Goal: Task Accomplishment & Management: Use online tool/utility

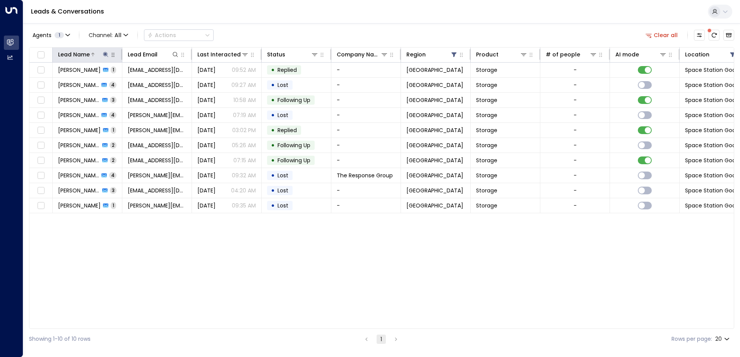
click at [106, 55] on icon at bounding box center [105, 54] width 5 height 5
click at [154, 83] on icon "button" at bounding box center [154, 83] width 6 height 6
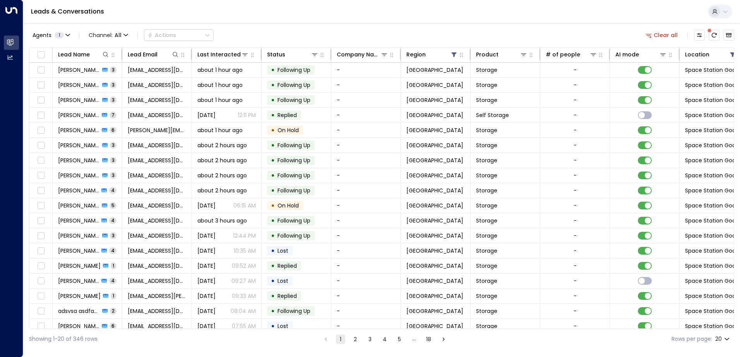
click at [260, 34] on div "Agents 1 Channel: All Actions Clear all" at bounding box center [381, 35] width 705 height 16
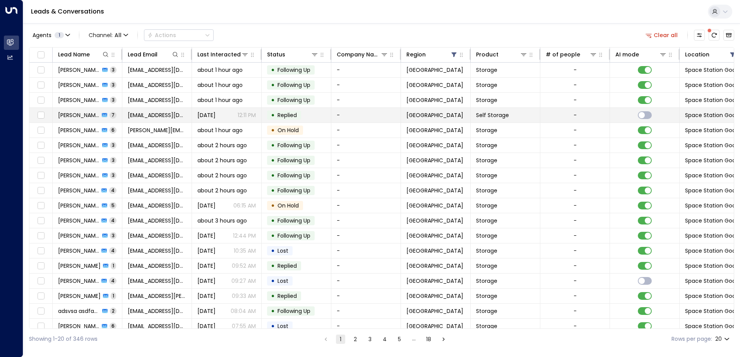
click at [291, 114] on span "Replied" at bounding box center [286, 115] width 19 height 8
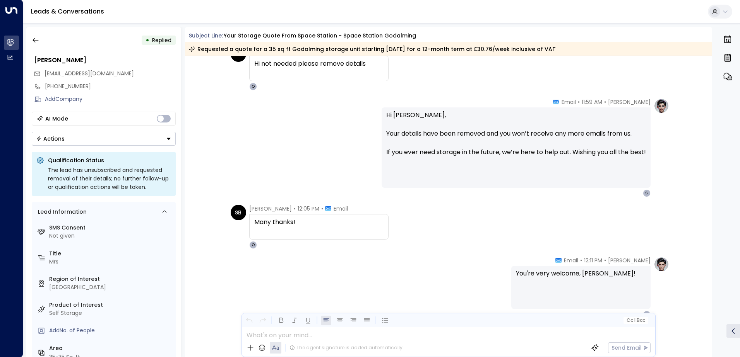
scroll to position [942, 0]
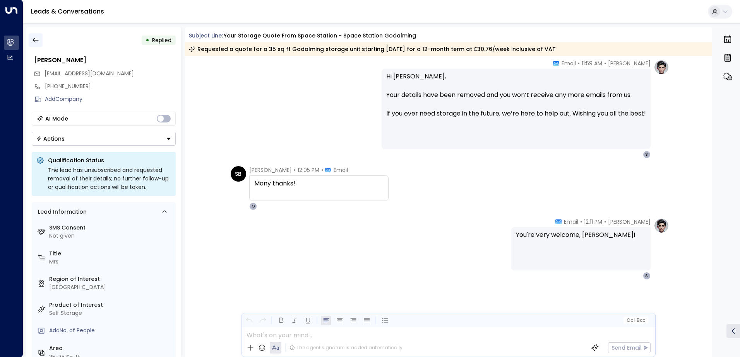
click at [36, 41] on icon "button" at bounding box center [36, 40] width 8 height 8
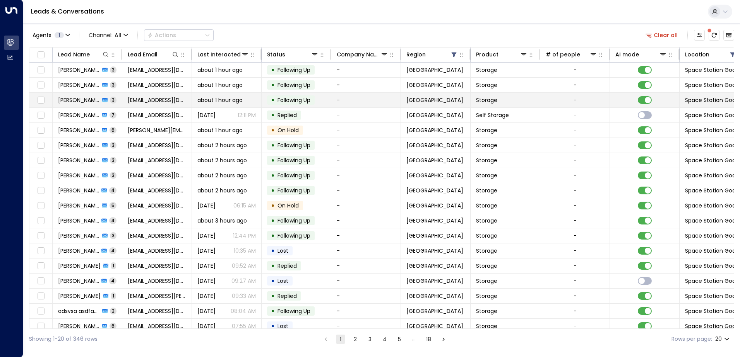
click at [284, 97] on span "Following Up" at bounding box center [293, 100] width 33 height 8
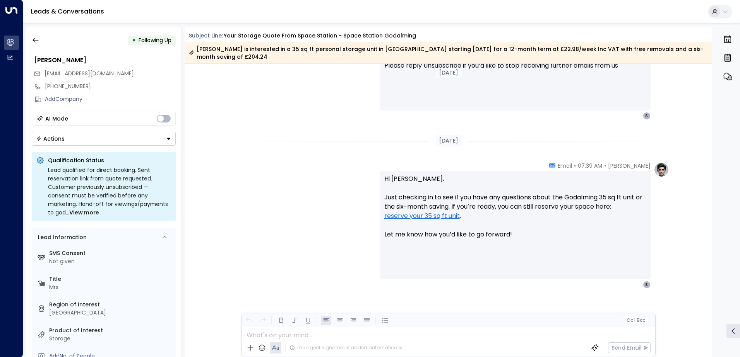
scroll to position [688, 0]
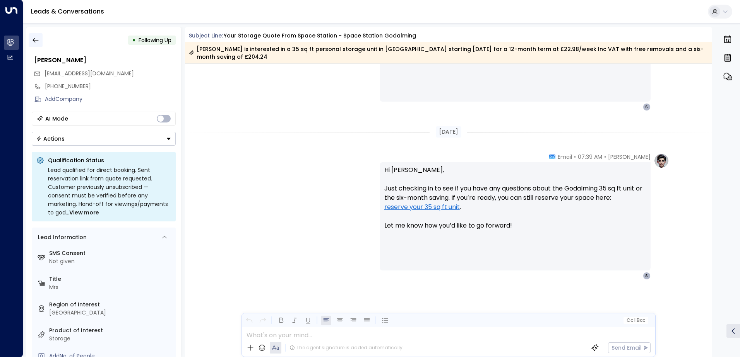
click at [34, 39] on icon "button" at bounding box center [36, 40] width 8 height 8
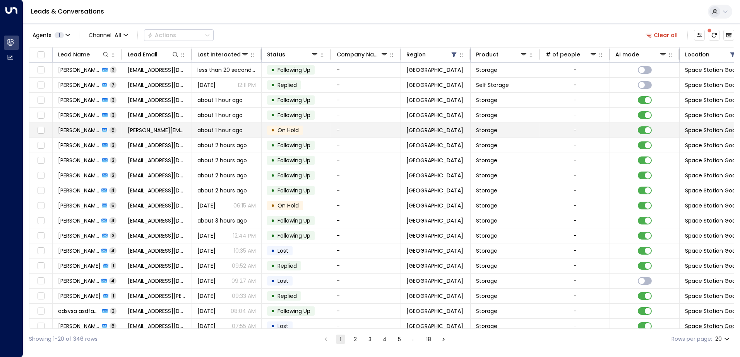
click at [289, 132] on span "On Hold" at bounding box center [287, 131] width 21 height 8
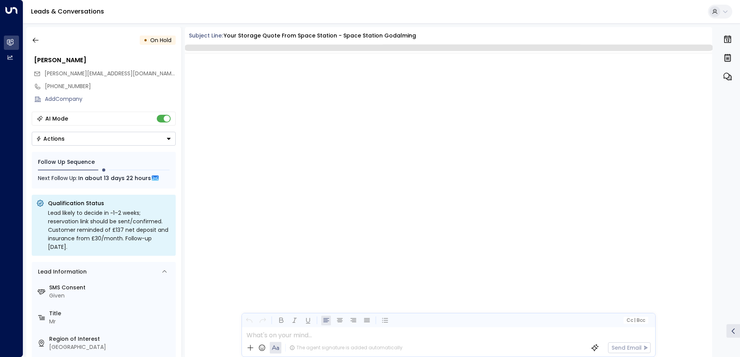
scroll to position [1225, 0]
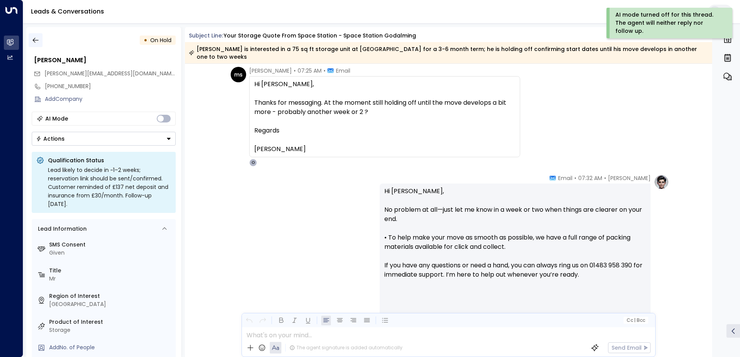
click at [36, 39] on icon "button" at bounding box center [36, 40] width 8 height 8
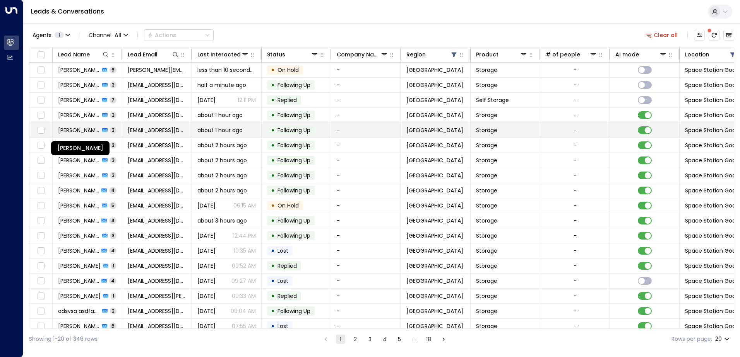
click at [74, 131] on span "[PERSON_NAME]" at bounding box center [79, 131] width 42 height 8
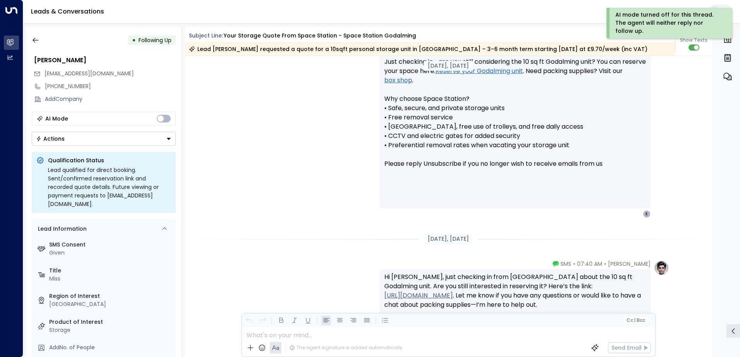
scroll to position [636, 0]
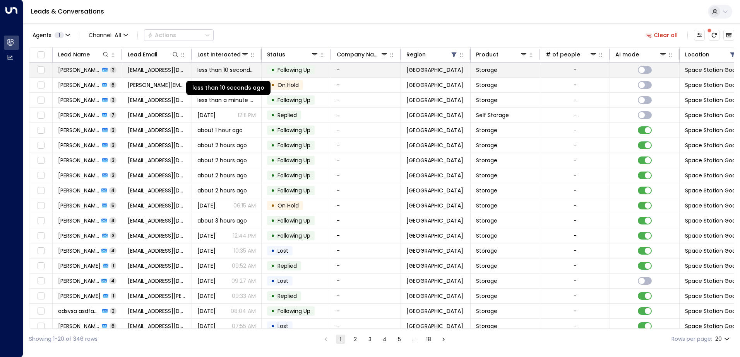
click at [209, 71] on span "less than 10 seconds ago" at bounding box center [226, 70] width 58 height 8
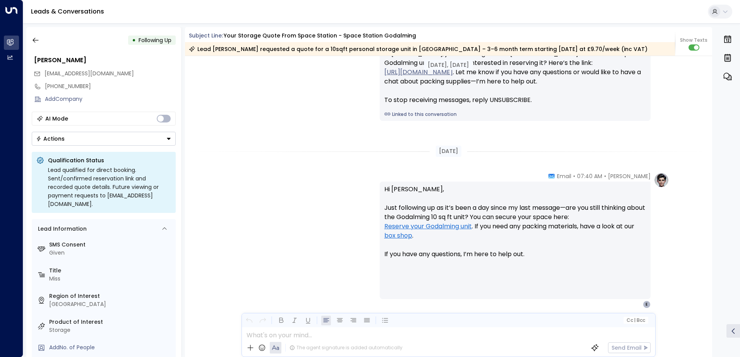
scroll to position [891, 0]
